Goal: Find specific page/section: Find specific page/section

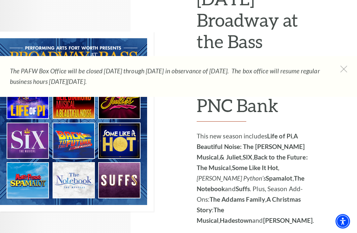
scroll to position [381, 0]
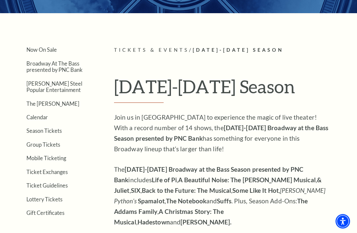
scroll to position [107, 0]
click at [40, 116] on link "Calendar" at bounding box center [36, 117] width 21 height 6
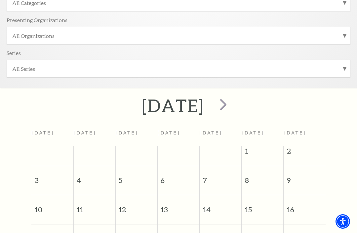
scroll to position [167, 0]
click at [232, 102] on span "next" at bounding box center [223, 104] width 19 height 19
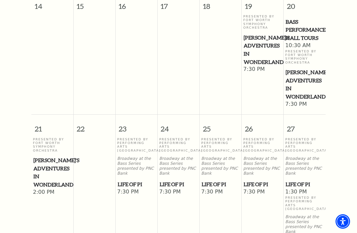
scroll to position [504, 0]
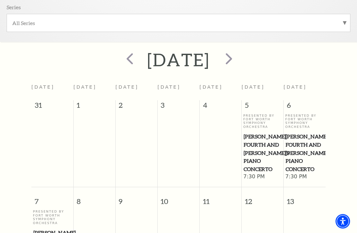
click at [238, 63] on span "next" at bounding box center [228, 59] width 19 height 19
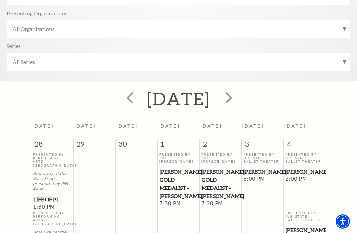
scroll to position [174, 0]
click at [238, 103] on span "next" at bounding box center [228, 97] width 19 height 19
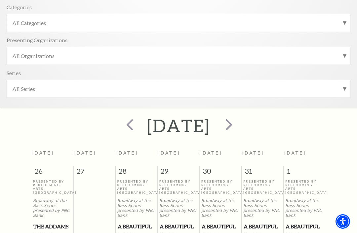
scroll to position [148, 0]
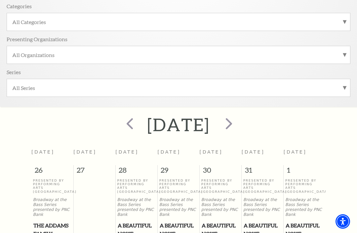
click at [238, 122] on span "next" at bounding box center [228, 123] width 19 height 19
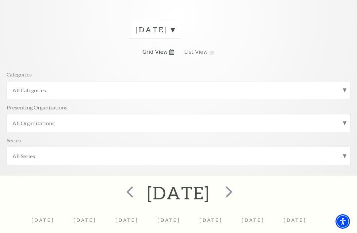
scroll to position [79, 0]
